Goal: Task Accomplishment & Management: Complete application form

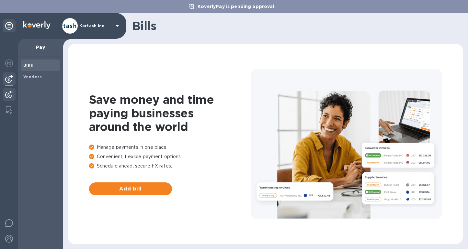
click at [11, 98] on img at bounding box center [9, 95] width 8 height 8
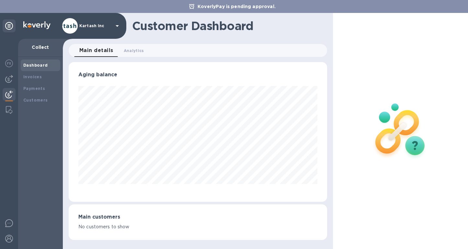
scroll to position [140, 259]
click at [31, 75] on b "Invoices" at bounding box center [32, 77] width 18 height 5
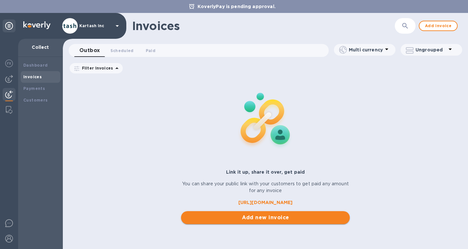
click at [238, 218] on span "Add new invoice" at bounding box center [265, 218] width 158 height 8
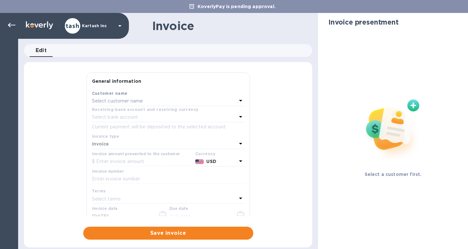
click at [140, 102] on p "Select customer name" at bounding box center [117, 101] width 51 height 7
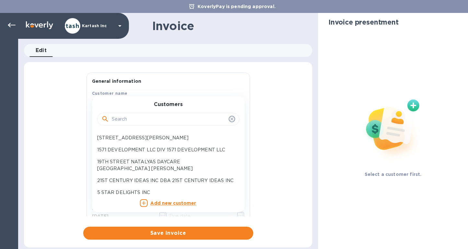
click at [135, 114] on div at bounding box center [168, 119] width 142 height 13
click at [132, 119] on input "text" at bounding box center [169, 120] width 114 height 10
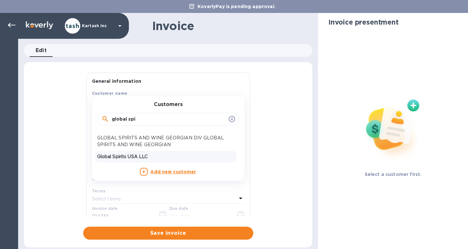
type input "global spi"
click at [140, 156] on p "Global Spirits USA LLC" at bounding box center [165, 157] width 137 height 7
type input "[DATE]"
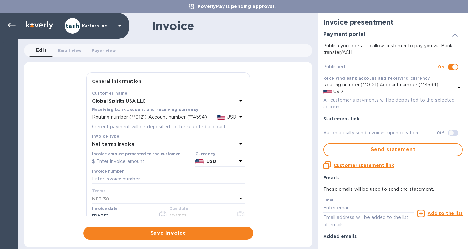
click at [124, 164] on input "text" at bounding box center [142, 162] width 101 height 10
click at [119, 179] on input "text" at bounding box center [168, 180] width 153 height 10
paste input "0109688-A"
type input "0109688-A"
click at [119, 159] on input "text" at bounding box center [142, 162] width 101 height 10
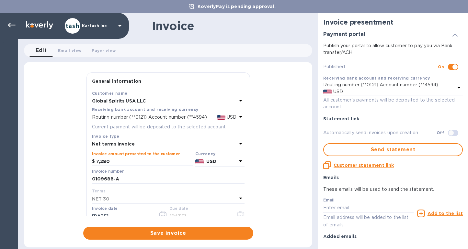
type input "7,280"
click at [178, 234] on span "Save invoice" at bounding box center [168, 234] width 160 height 8
